Goal: Transaction & Acquisition: Book appointment/travel/reservation

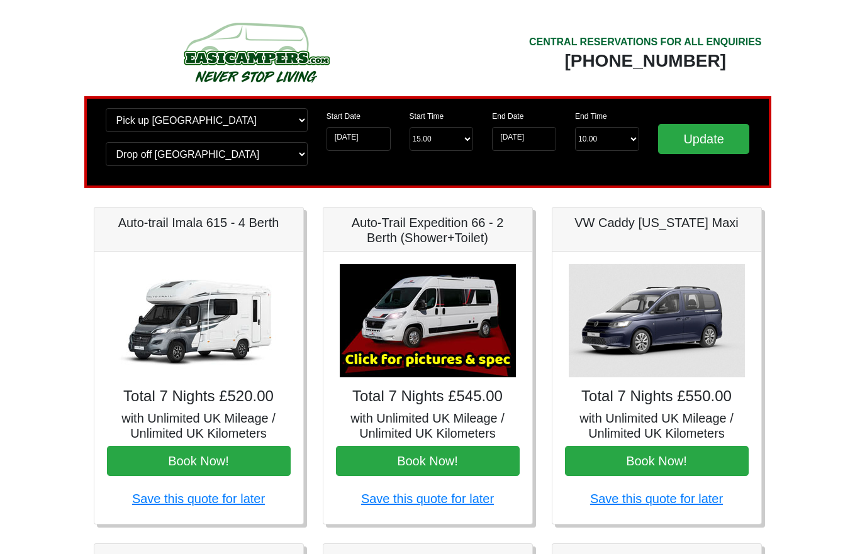
scroll to position [189, 0]
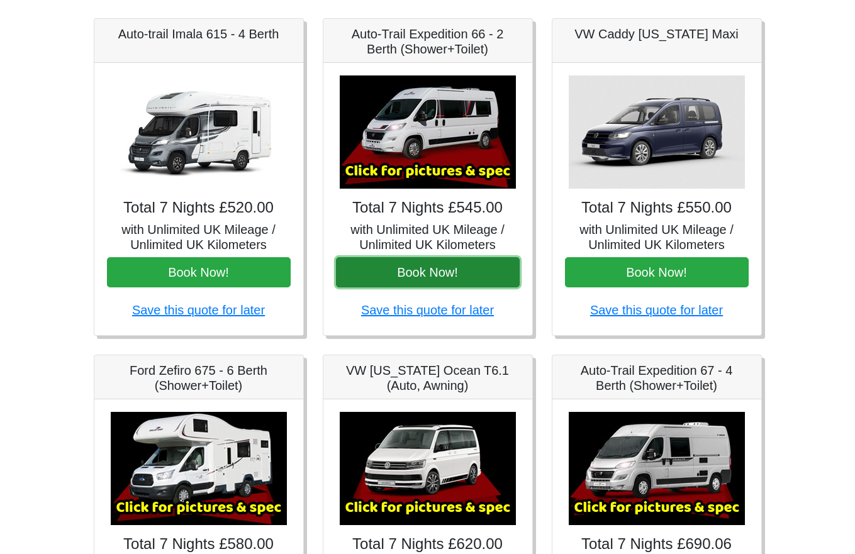
click at [407, 276] on button "Book Now!" at bounding box center [428, 272] width 184 height 30
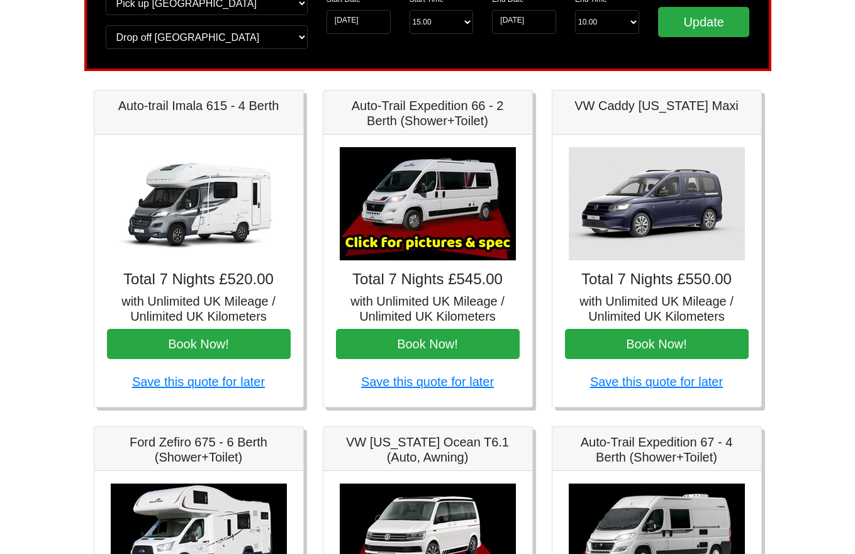
scroll to position [0, 0]
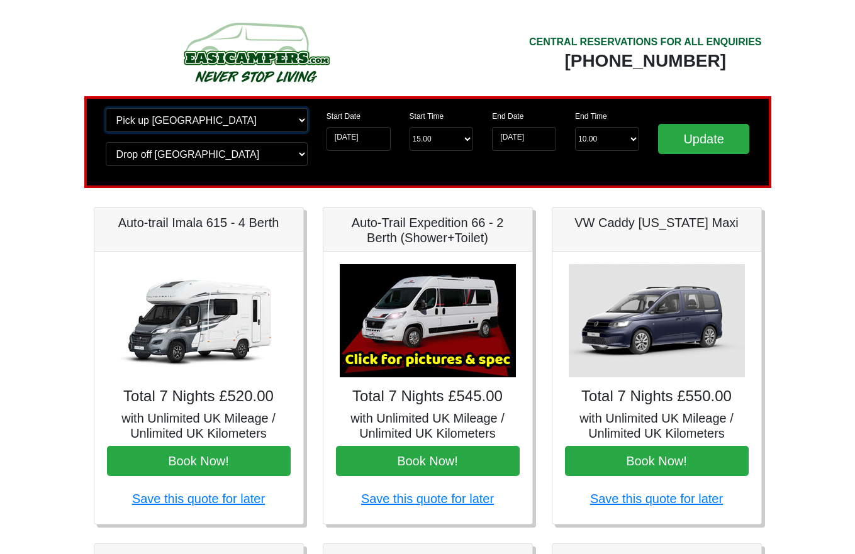
click at [237, 116] on select "Change pick up location? Pick up Edinburgh Birmingham Airport Blackburn Lancash…" at bounding box center [207, 120] width 202 height 24
select select "QUE1"
click at [106, 108] on select "Change pick up location? Pick up Edinburgh Birmingham Airport Blackburn Lancash…" at bounding box center [207, 120] width 202 height 24
click at [152, 160] on select "Change drop off location? Drop off Edinburgh Birmingham Airport Blackburn Lanca…" at bounding box center [207, 154] width 202 height 24
select select "QUE1"
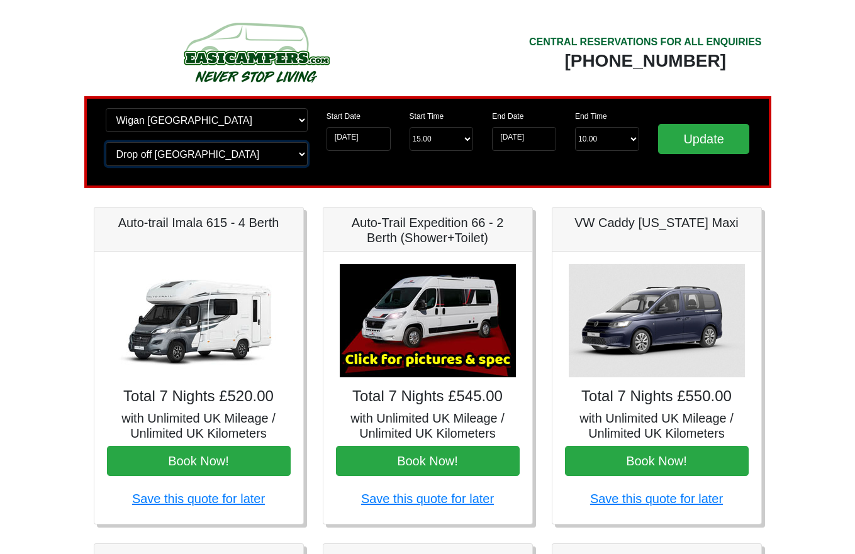
click at [106, 142] on select "Change drop off location? Drop off Edinburgh Birmingham Airport Blackburn Lanca…" at bounding box center [207, 154] width 202 height 24
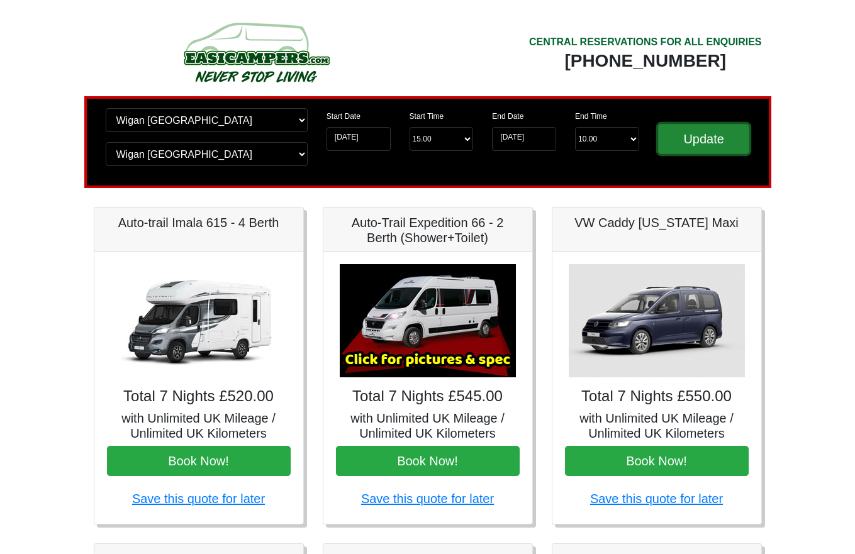
click at [685, 143] on input "Update" at bounding box center [704, 139] width 92 height 30
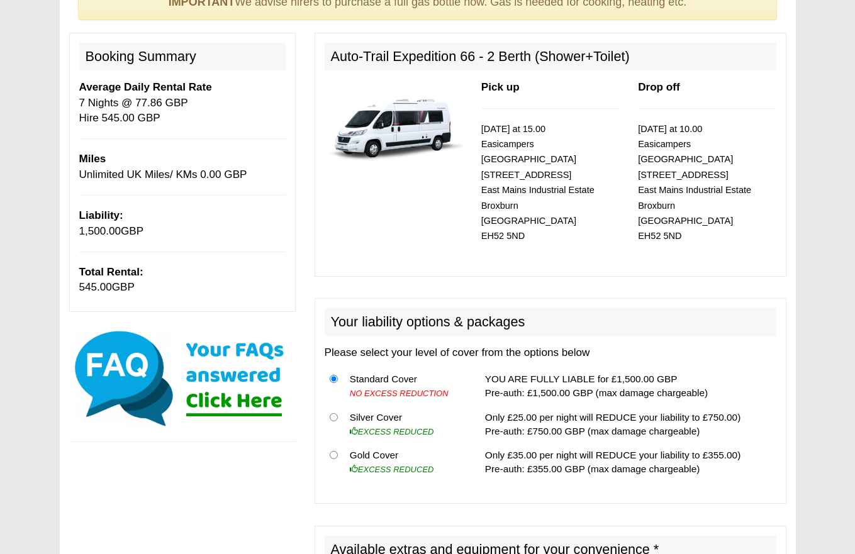
scroll to position [63, 0]
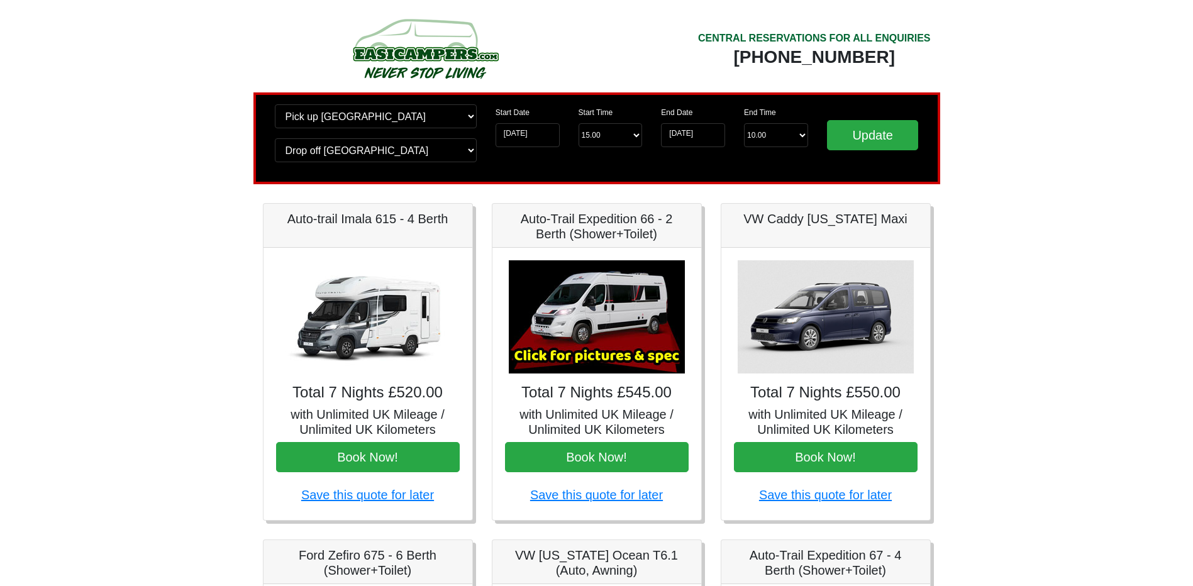
scroll to position [63, 0]
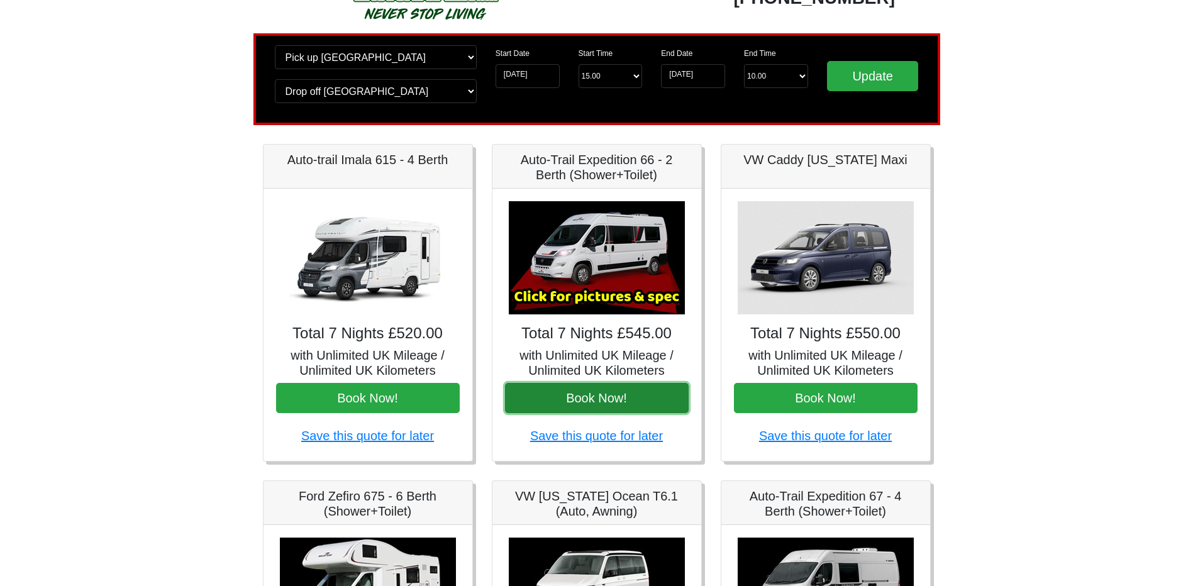
click at [593, 398] on button "Book Now!" at bounding box center [597, 398] width 184 height 30
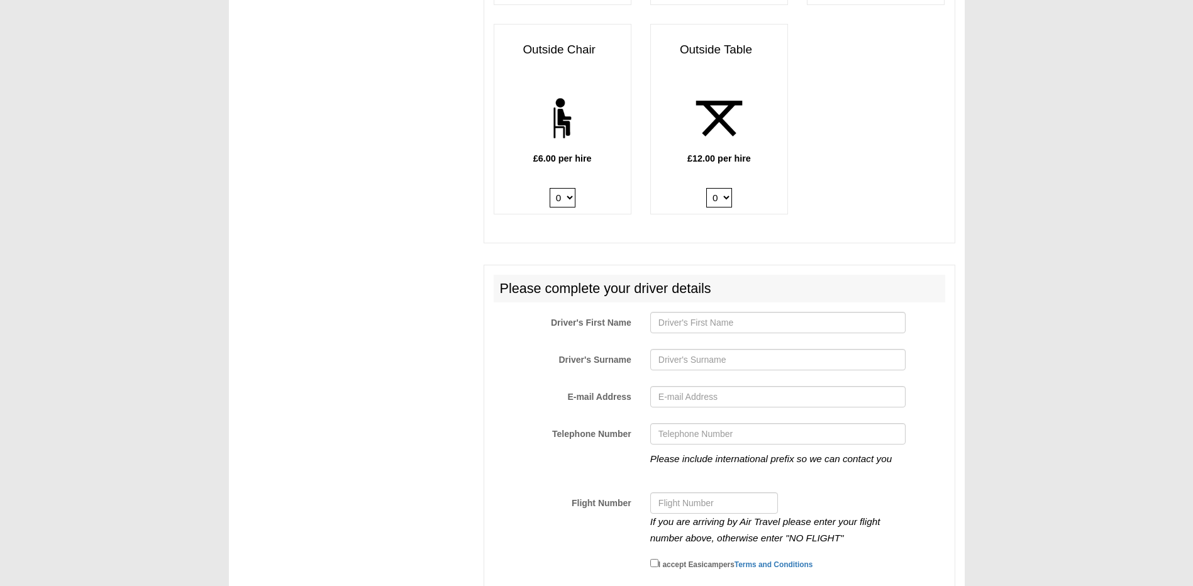
scroll to position [1762, 0]
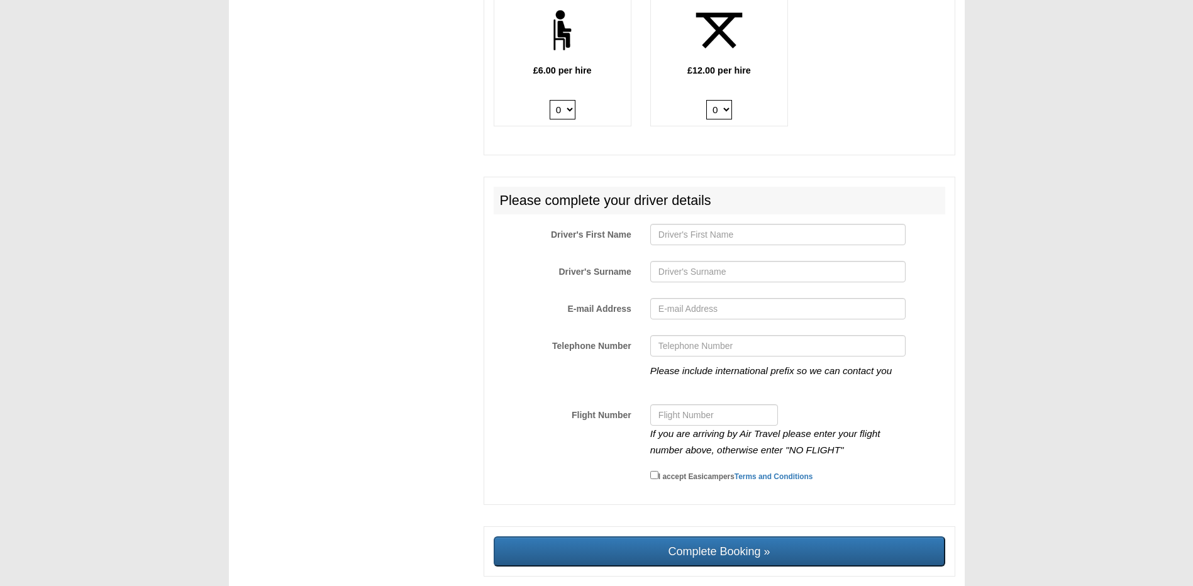
click at [685, 250] on div at bounding box center [778, 238] width 274 height 28
click at [688, 234] on input "Driver's First Name" at bounding box center [778, 234] width 255 height 21
click at [688, 240] on input "Driver's First Name" at bounding box center [778, 234] width 255 height 21
type input "Michael"
type input "Pennington"
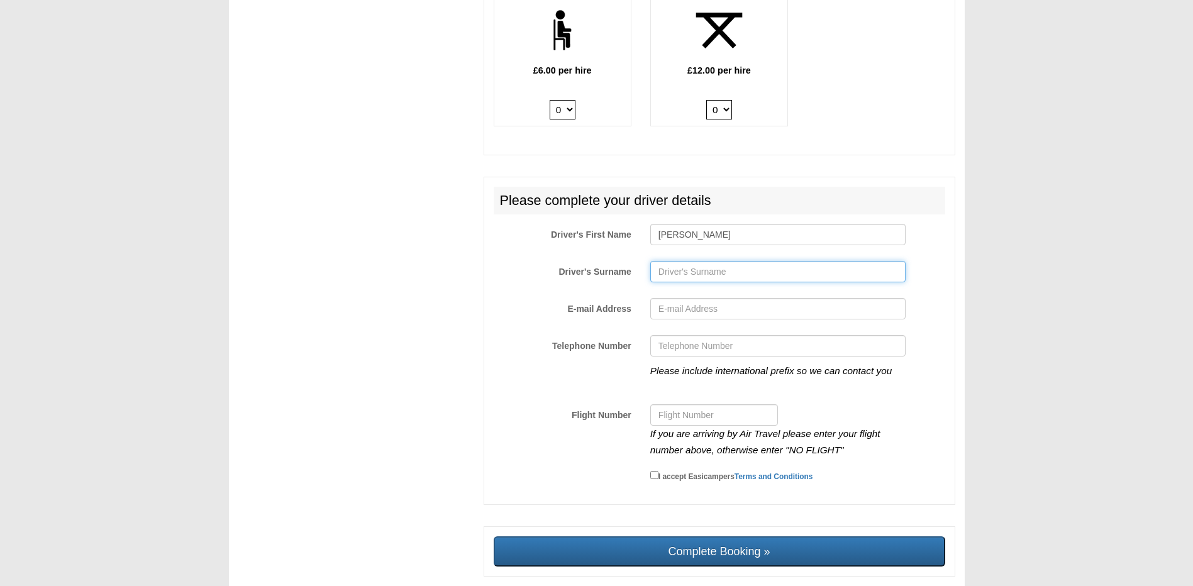
type input "0812mikeyp@gmail.com"
click at [689, 426] on input "Flight Number" at bounding box center [715, 415] width 128 height 21
type input "NO FLIGHT"
click at [655, 477] on input "I accept Easicampers Terms and Conditions" at bounding box center [655, 475] width 8 height 8
checkbox input "true"
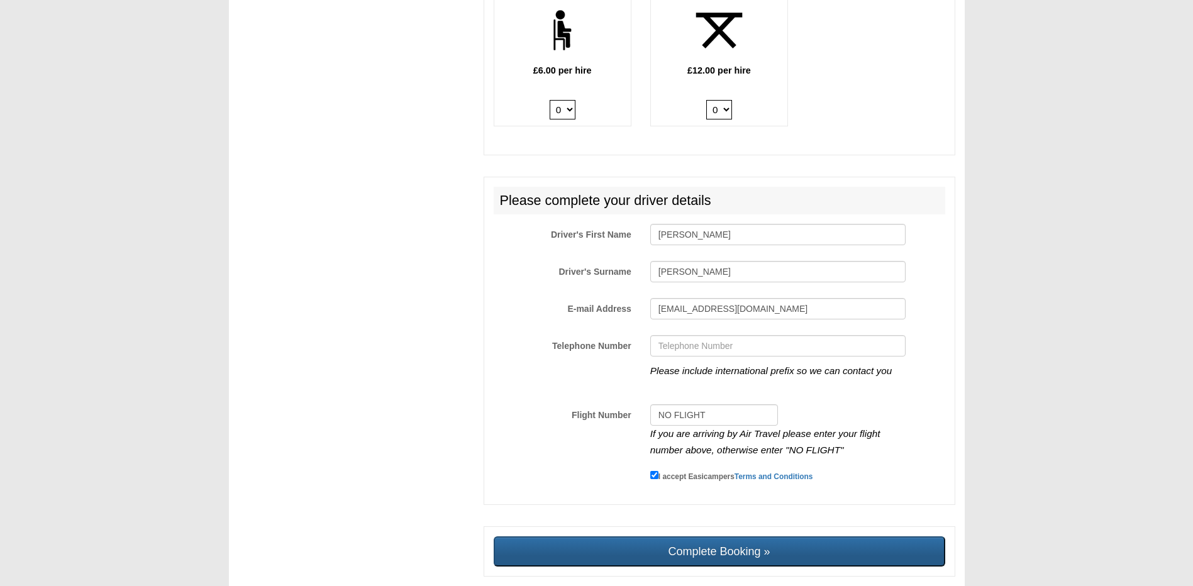
click at [656, 560] on input "Complete Booking »" at bounding box center [720, 552] width 452 height 30
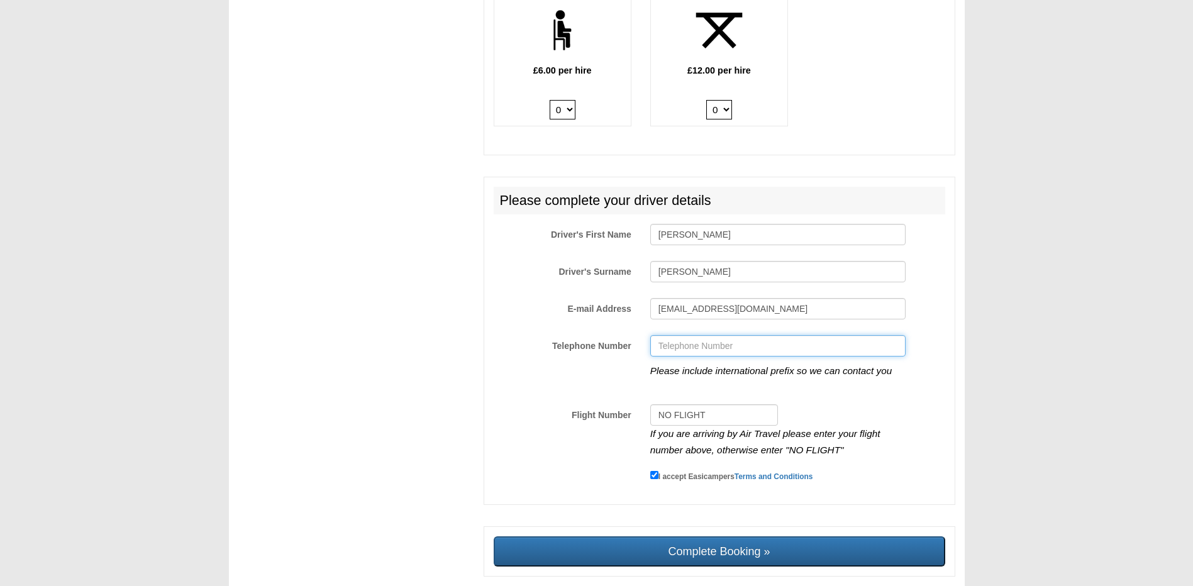
click at [708, 354] on input "Telephone Number" at bounding box center [778, 345] width 255 height 21
type input "07481010059"
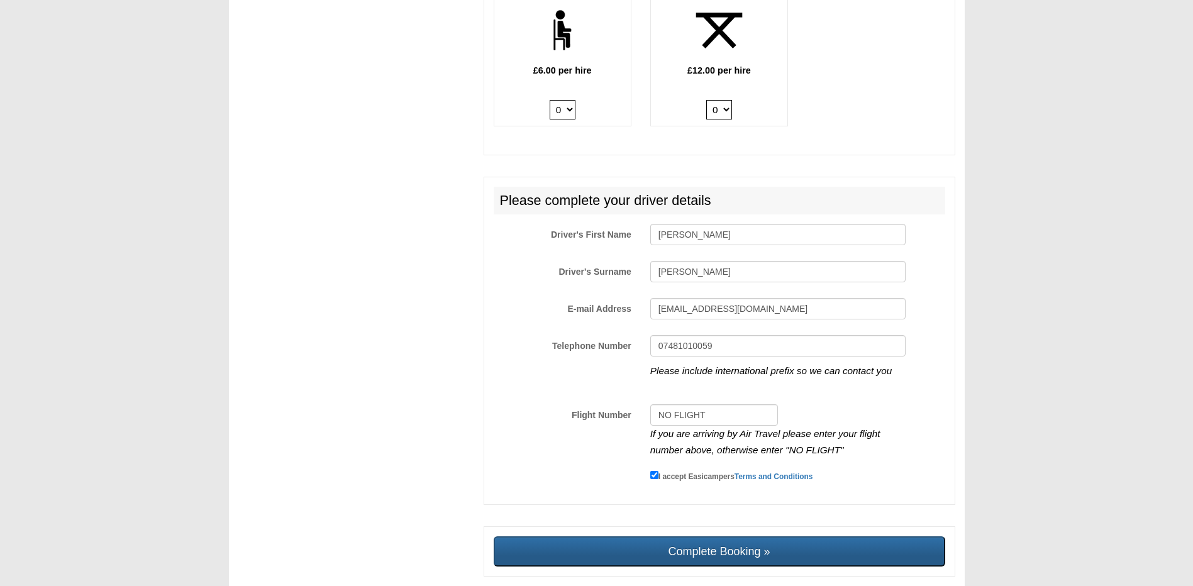
click at [722, 559] on input "Complete Booking »" at bounding box center [720, 552] width 452 height 30
type input "Sending, please wait..."
